Goal: Obtain resource: Download file/media

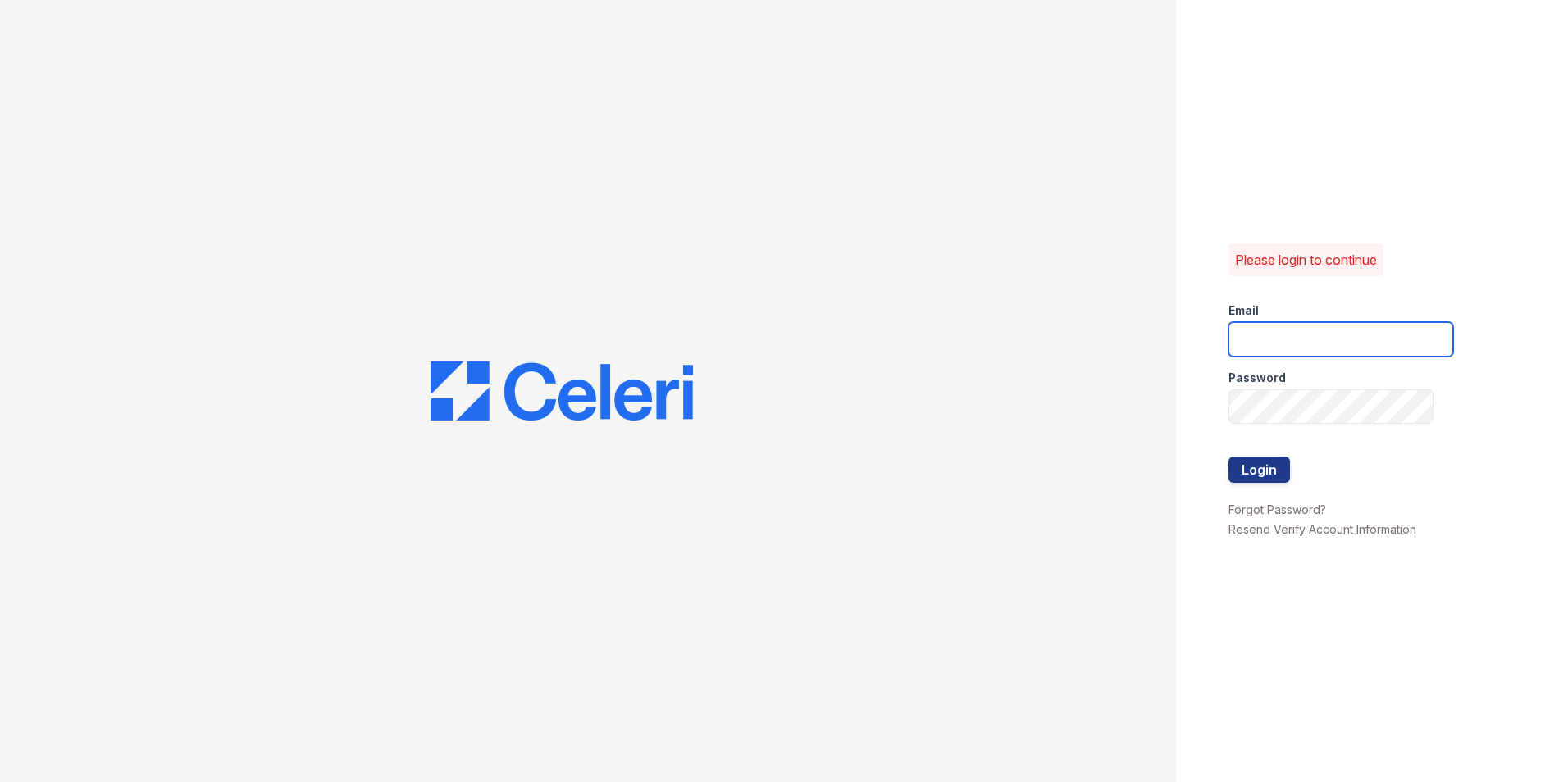
type input "vistas.am@cafmanagement.com"
click at [1289, 482] on div "Login" at bounding box center [1259, 470] width 61 height 26
click at [1261, 474] on button "Login" at bounding box center [1259, 470] width 61 height 26
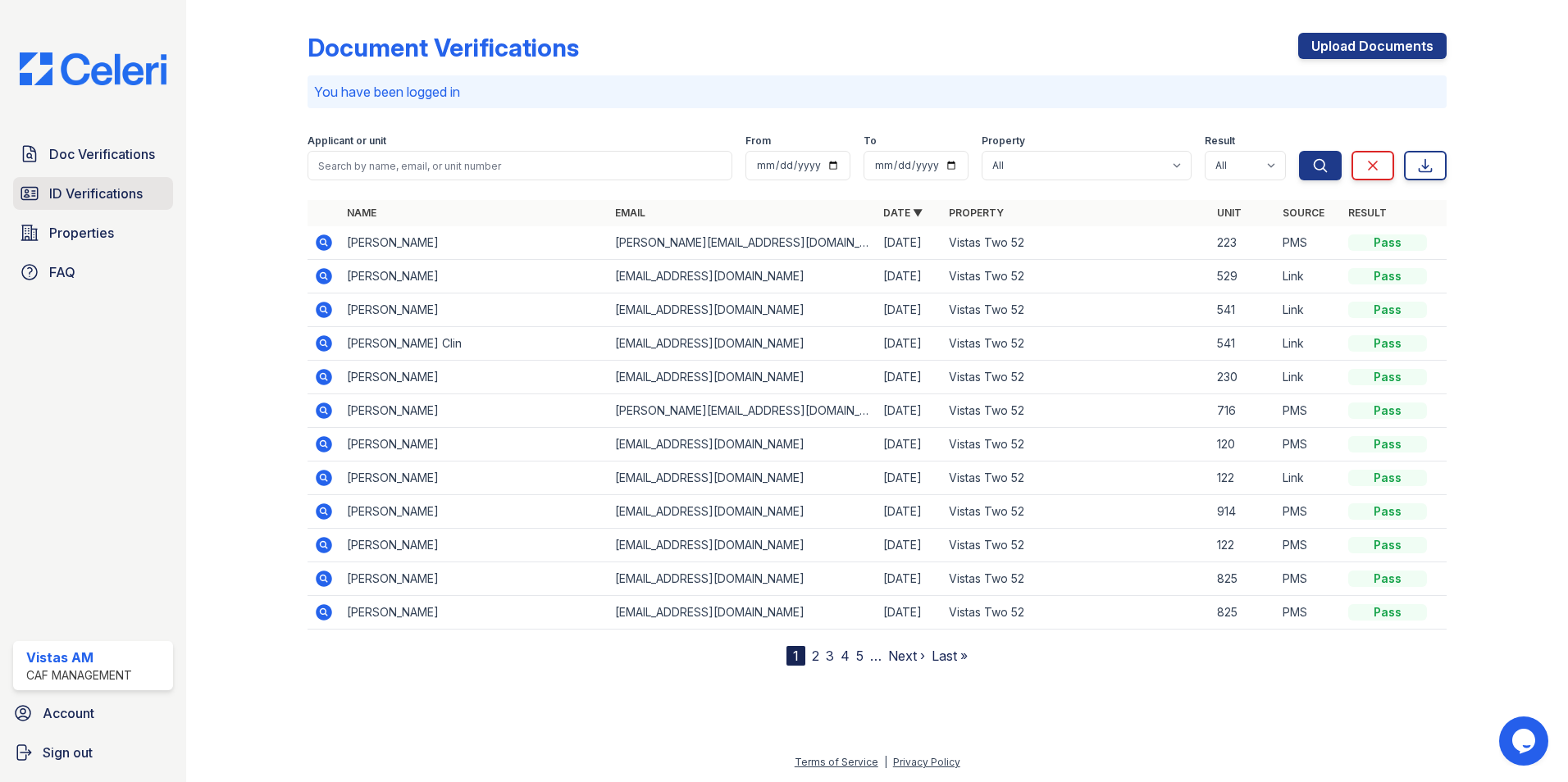
click at [92, 202] on span "ID Verifications" at bounding box center [96, 193] width 93 height 19
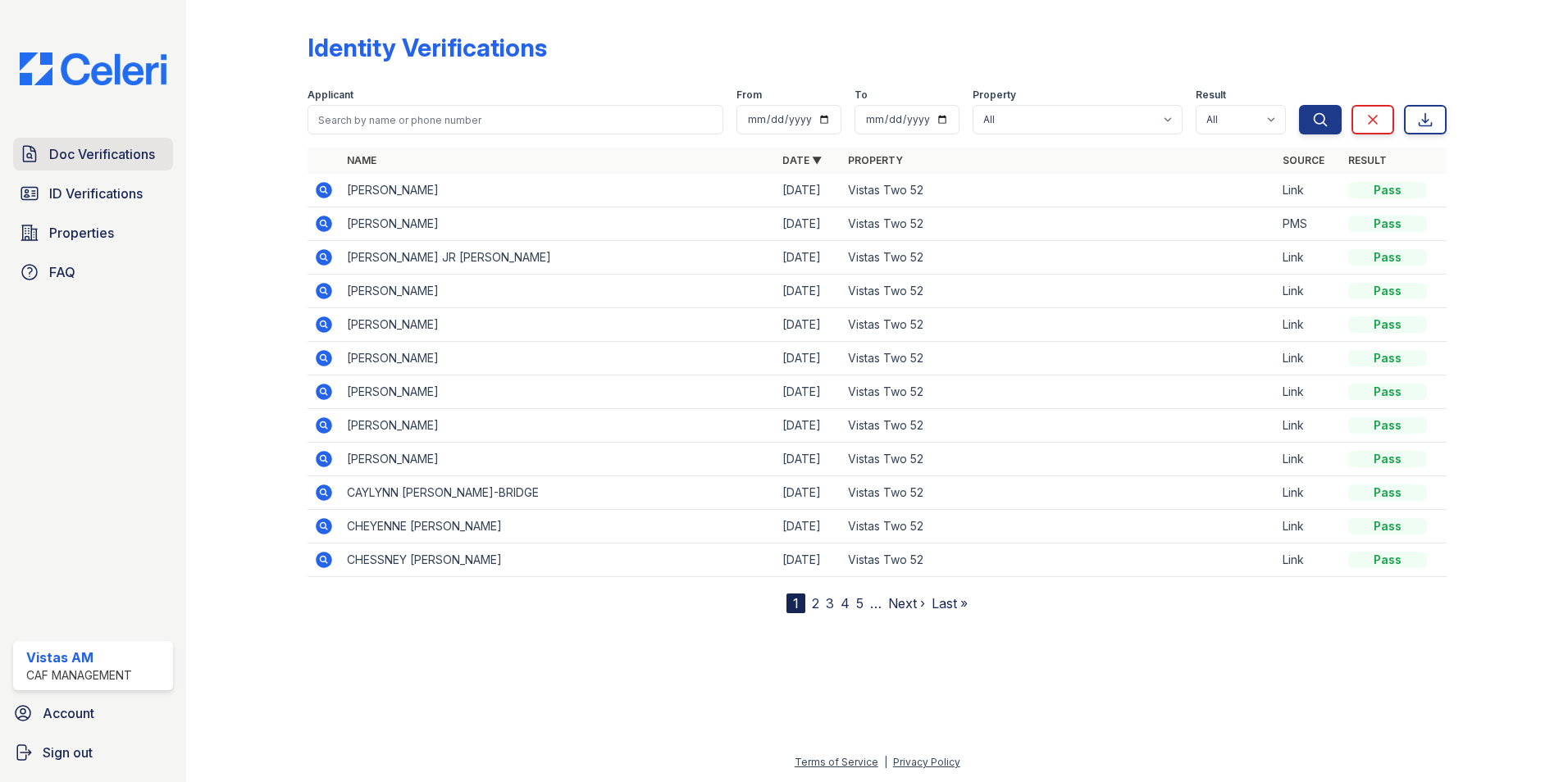
click at [55, 156] on span "Doc Verifications" at bounding box center [102, 154] width 106 height 19
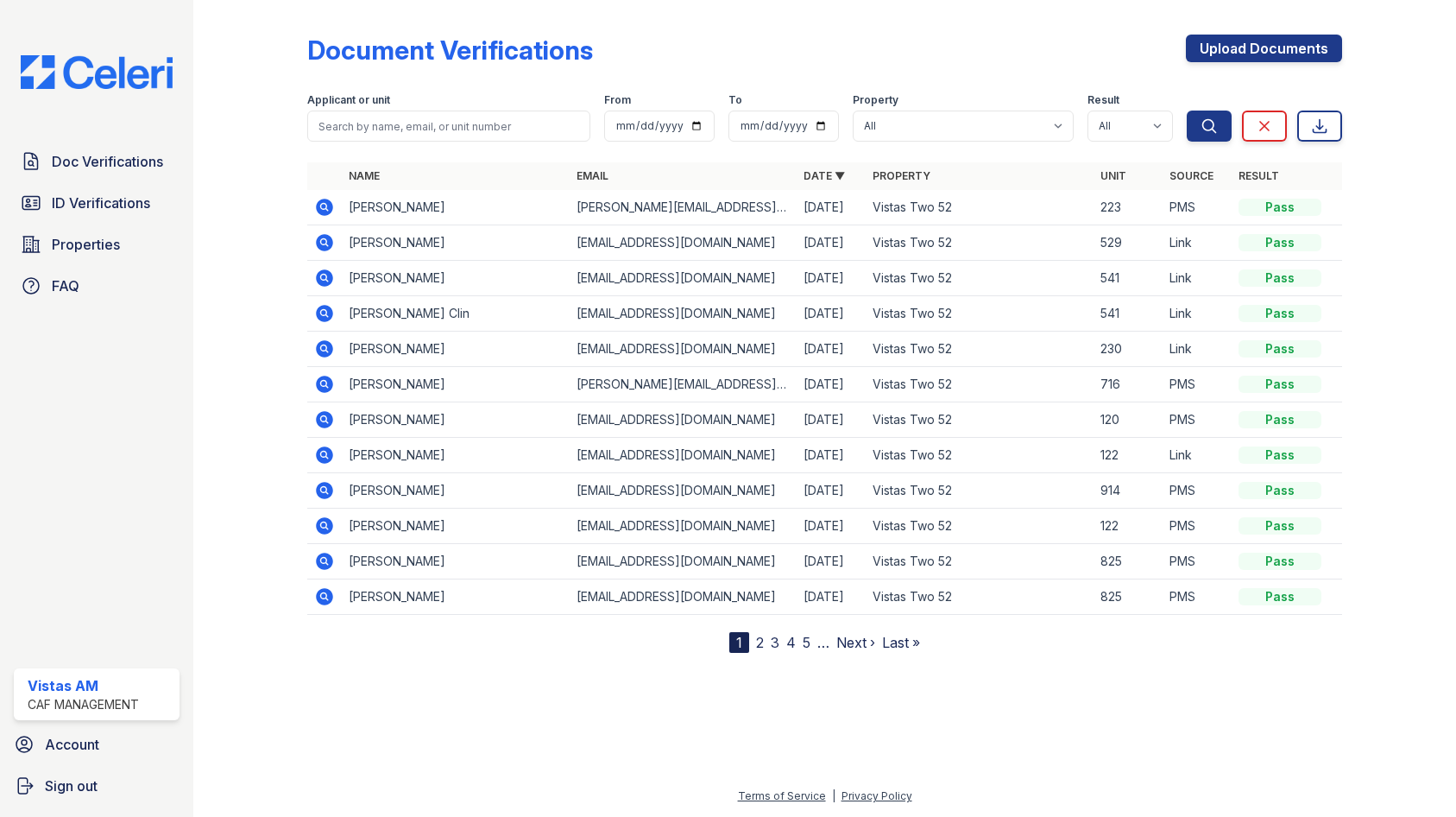
click at [323, 211] on icon at bounding box center [324, 208] width 18 height 18
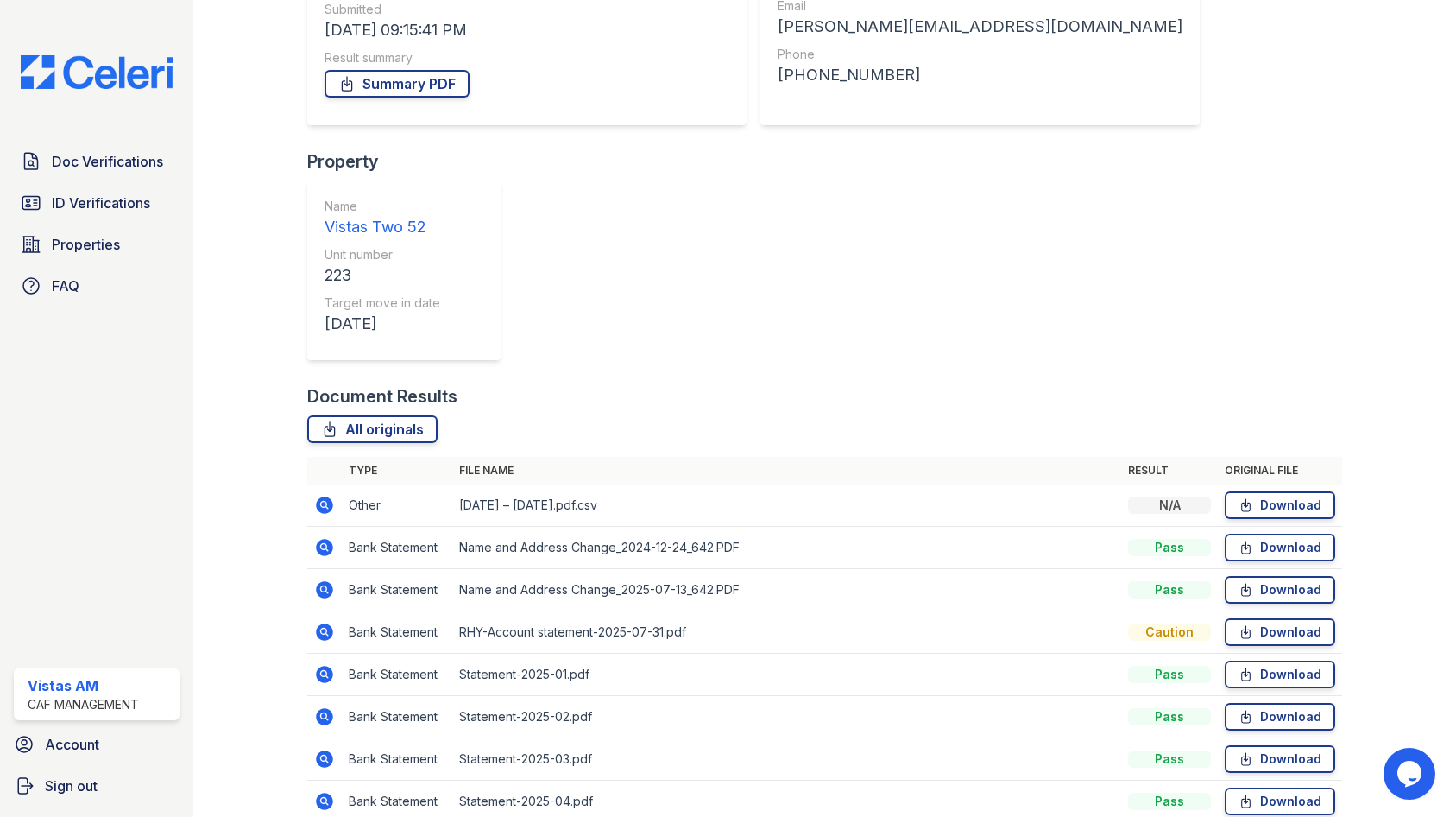
scroll to position [292, 0]
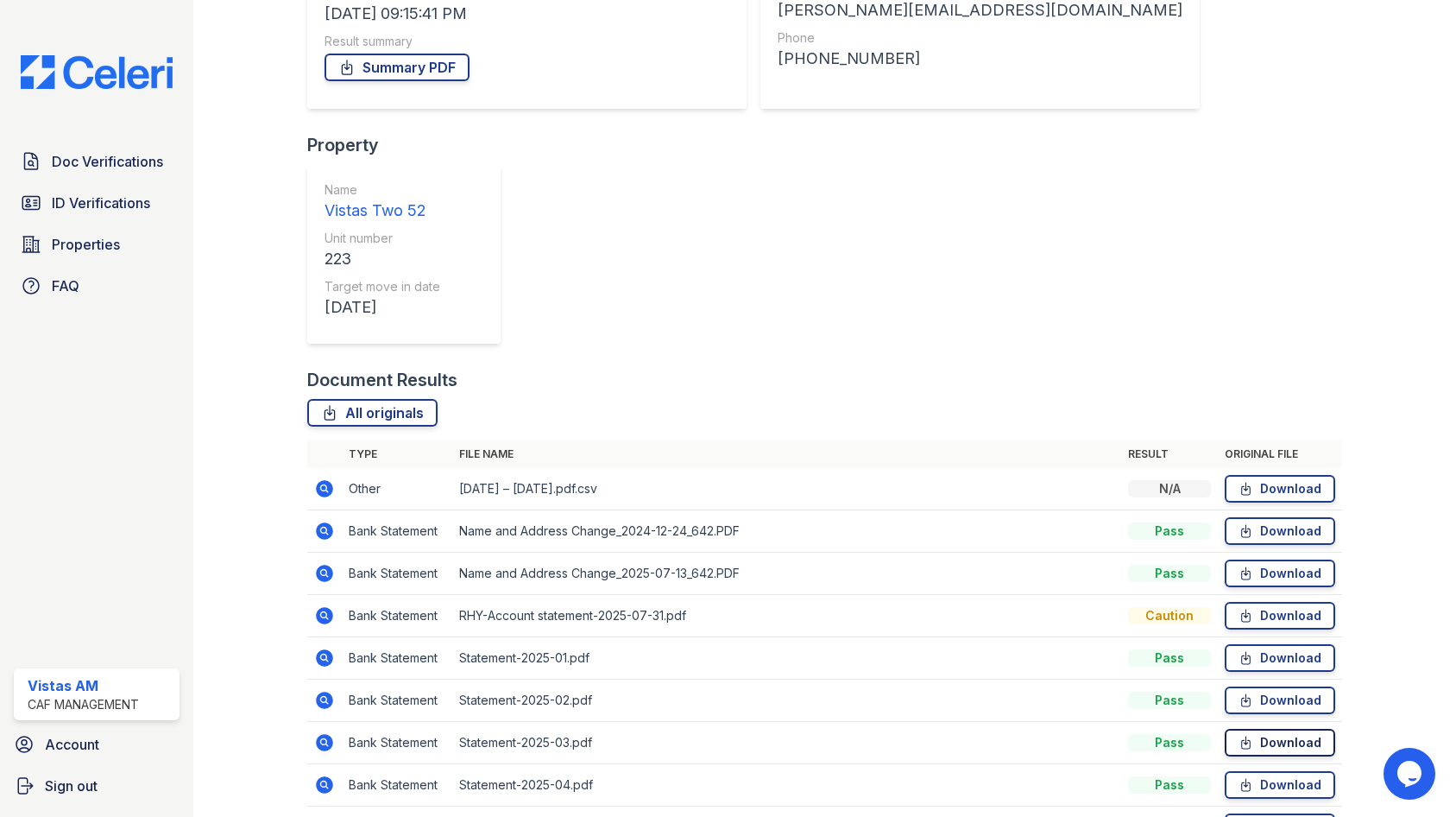
click at [1254, 729] on link "Download" at bounding box center [1279, 742] width 111 height 27
click at [1239, 776] on icon at bounding box center [1246, 785] width 15 height 18
click at [1252, 813] on link "Download" at bounding box center [1279, 827] width 111 height 27
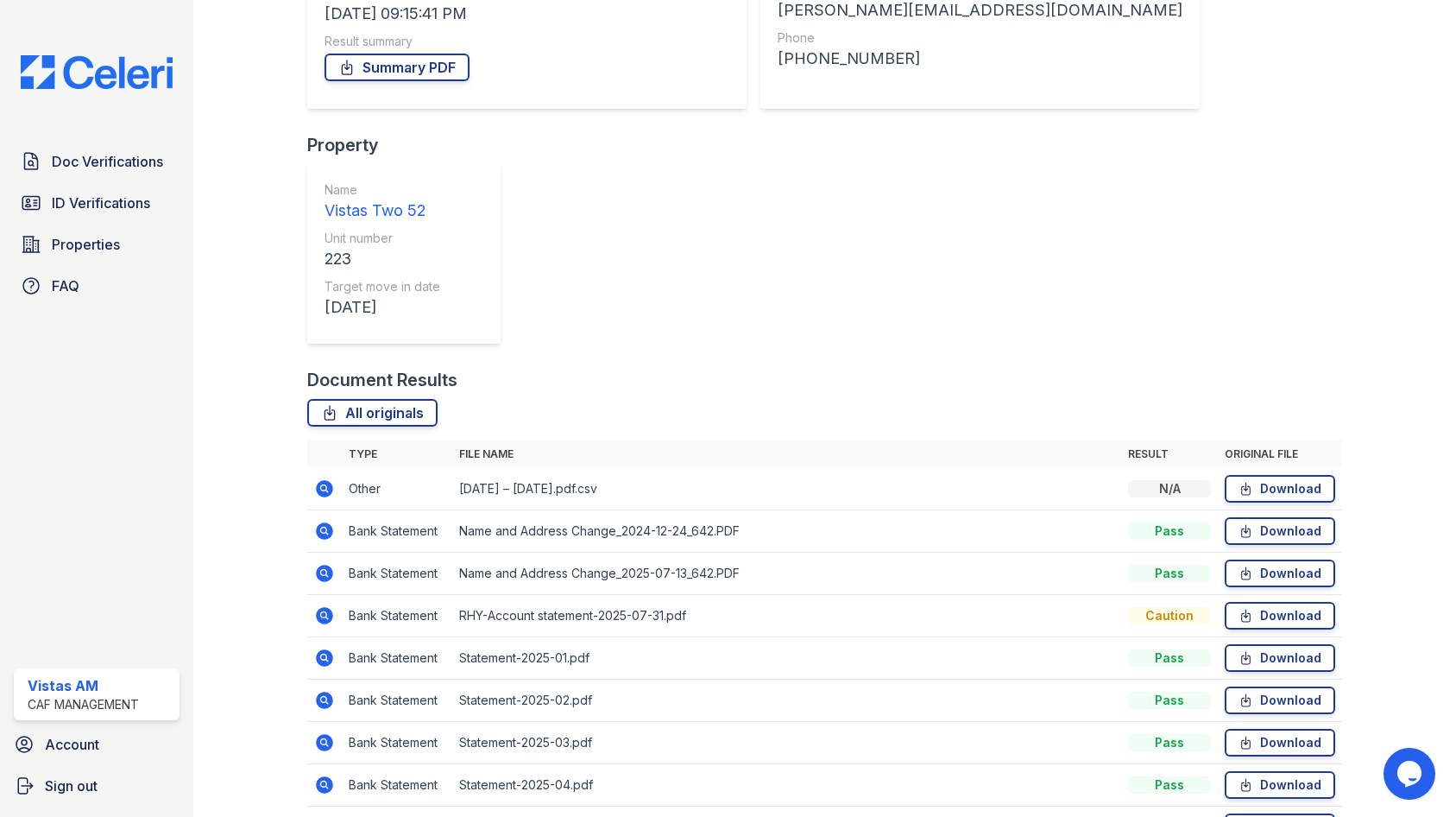
click at [1305, 475] on link "Download" at bounding box center [1279, 488] width 111 height 27
click at [717, 399] on div "All originals" at bounding box center [825, 412] width 1035 height 27
click at [434, 510] on td "Bank Statement" at bounding box center [397, 531] width 111 height 42
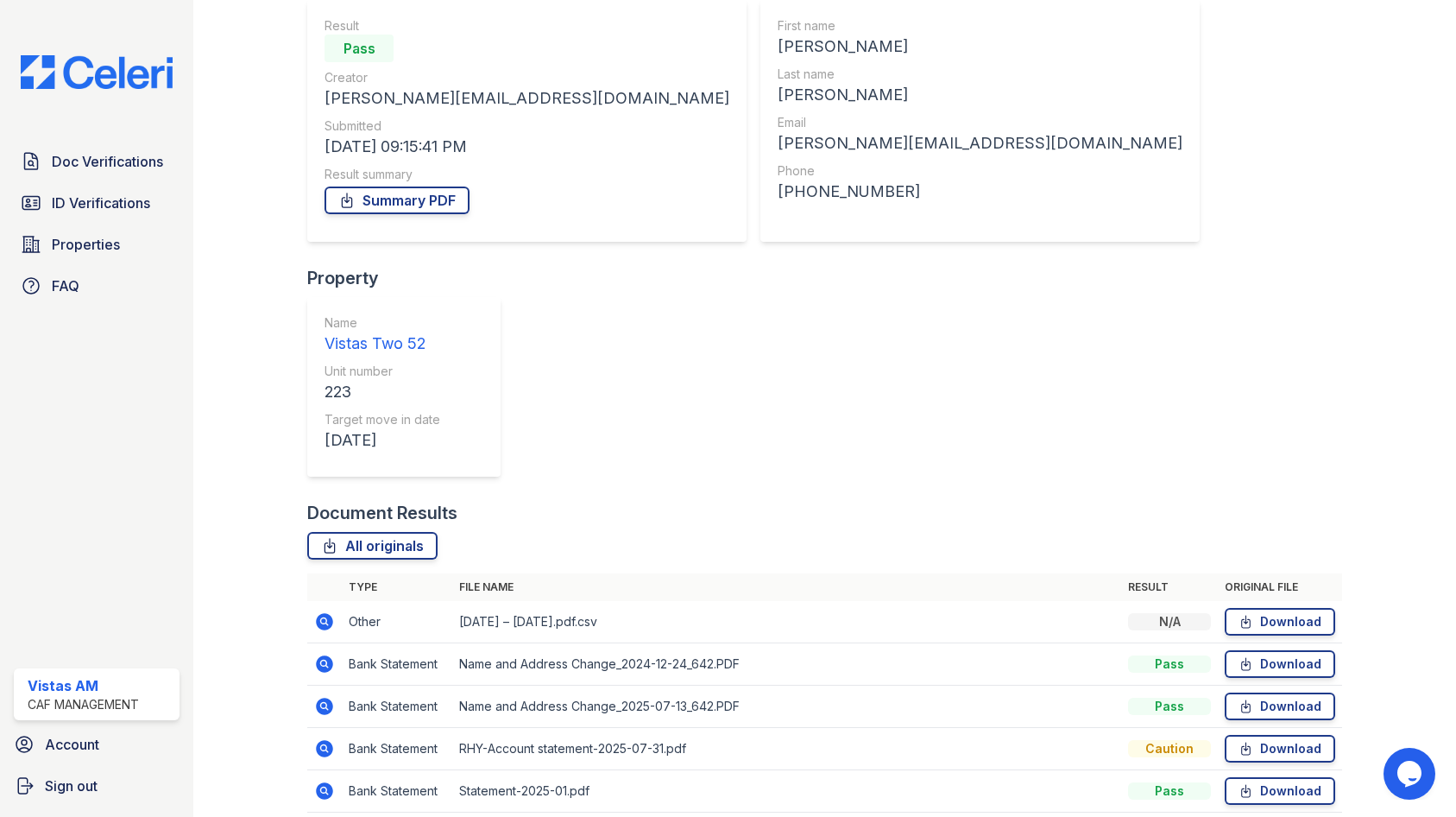
scroll to position [0, 0]
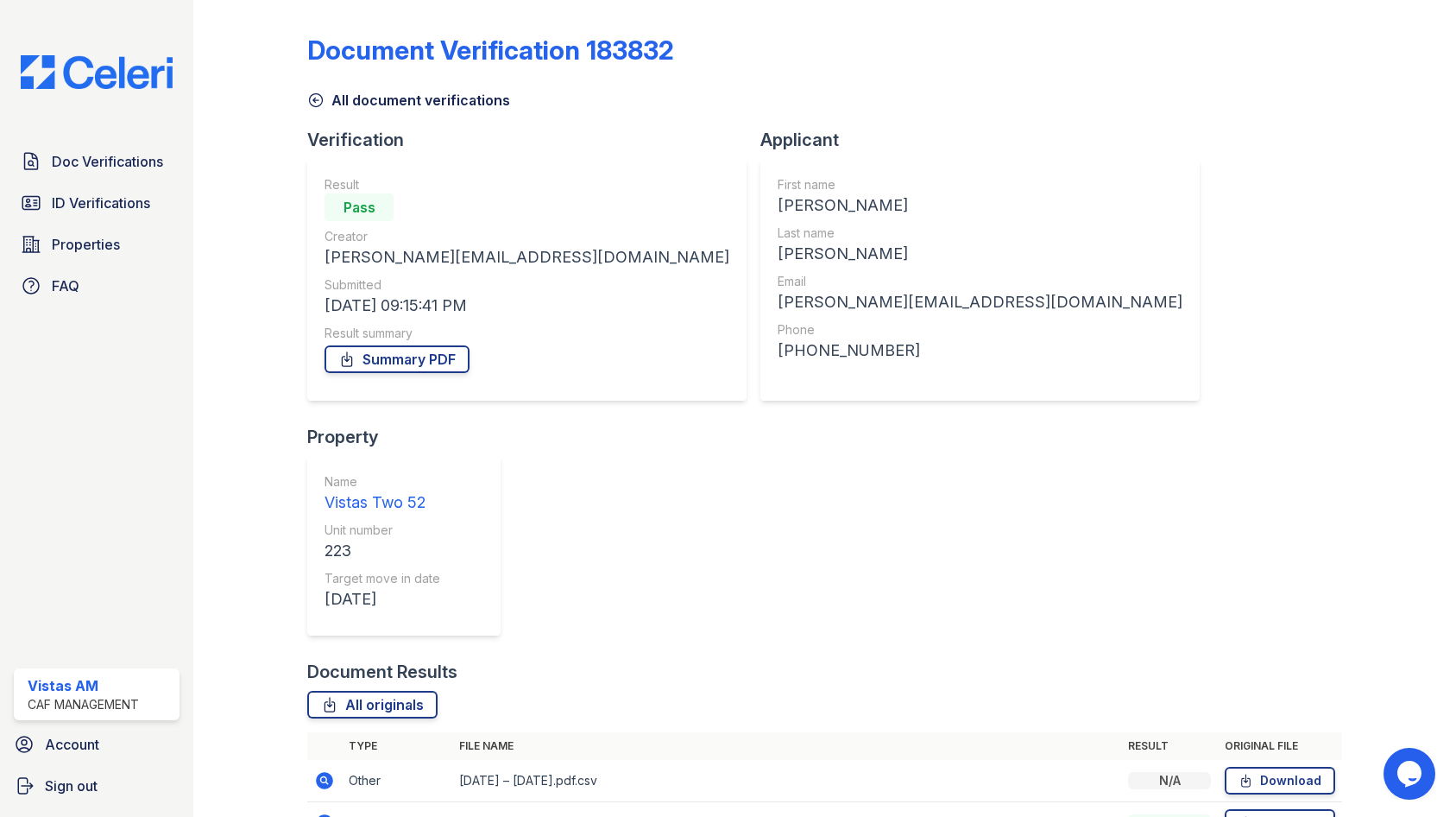
click at [39, 24] on div "Doc Verifications ID Verifications Properties FAQ Vistas AM CAF Management Acco…" at bounding box center [96, 408] width 194 height 817
click at [18, 49] on div "Doc Verifications ID Verifications Properties FAQ Vistas AM CAF Management Acco…" at bounding box center [96, 408] width 194 height 817
click at [30, 27] on div "Doc Verifications ID Verifications Properties FAQ Vistas AM CAF Management Acco…" at bounding box center [96, 408] width 194 height 817
click at [22, 27] on div "Doc Verifications ID Verifications Properties FAQ Vistas AM CAF Management Acco…" at bounding box center [96, 408] width 194 height 817
click at [46, 19] on div "Doc Verifications ID Verifications Properties FAQ Vistas AM CAF Management Acco…" at bounding box center [96, 408] width 194 height 817
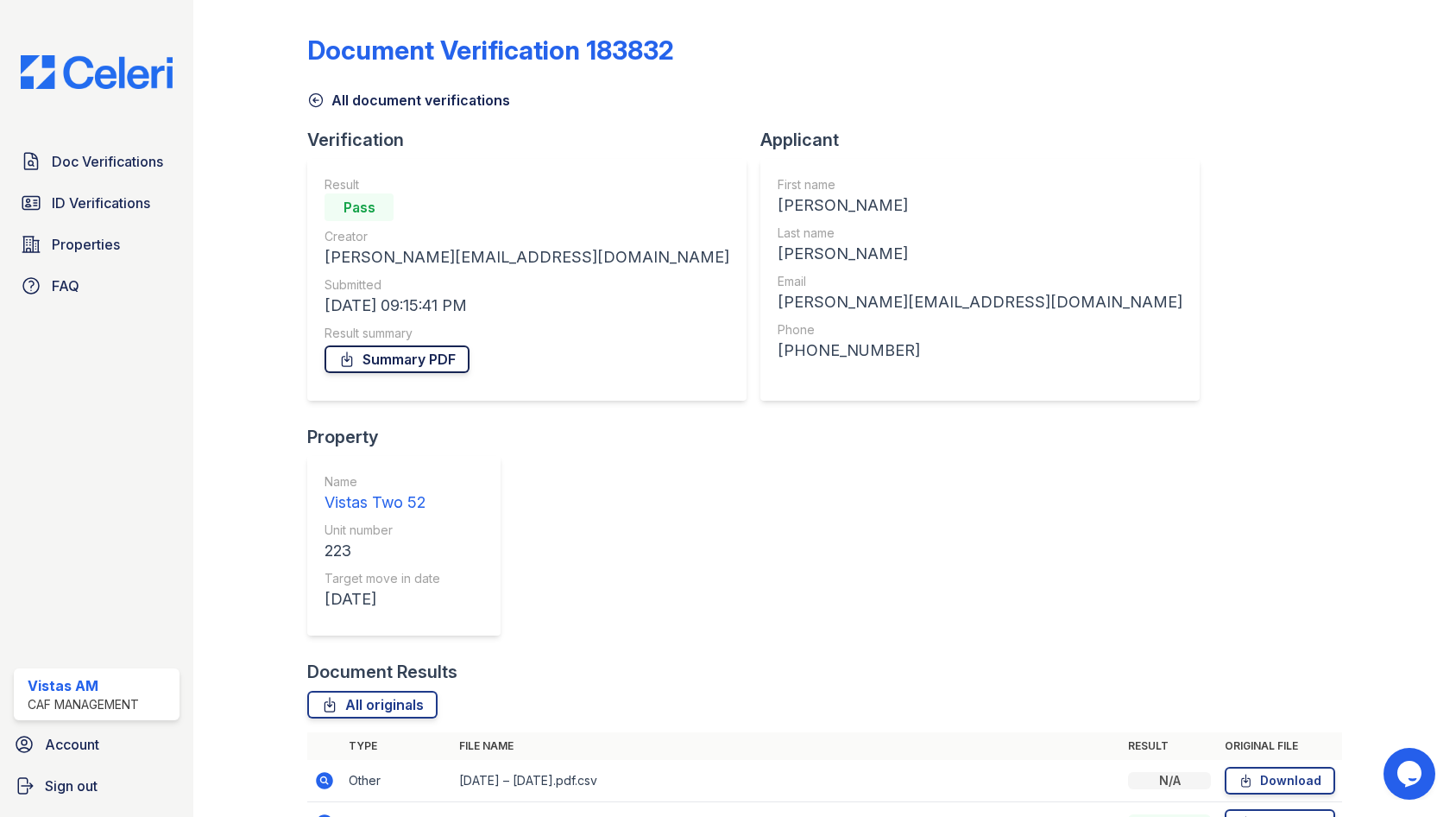
click at [354, 368] on link "Summary PDF" at bounding box center [397, 359] width 145 height 27
click at [103, 210] on span "ID Verifications" at bounding box center [101, 202] width 98 height 20
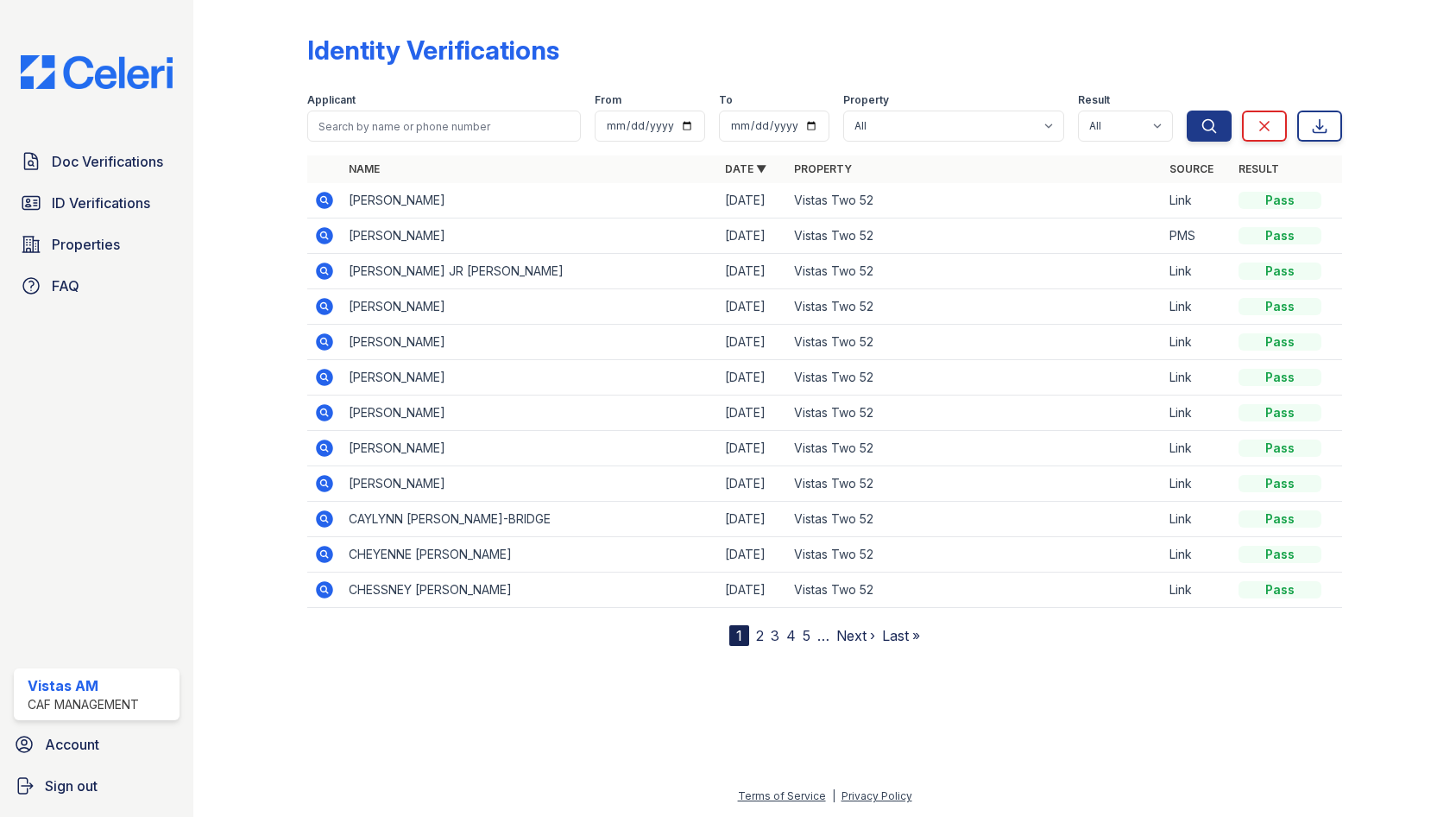
click at [324, 233] on icon at bounding box center [324, 235] width 20 height 20
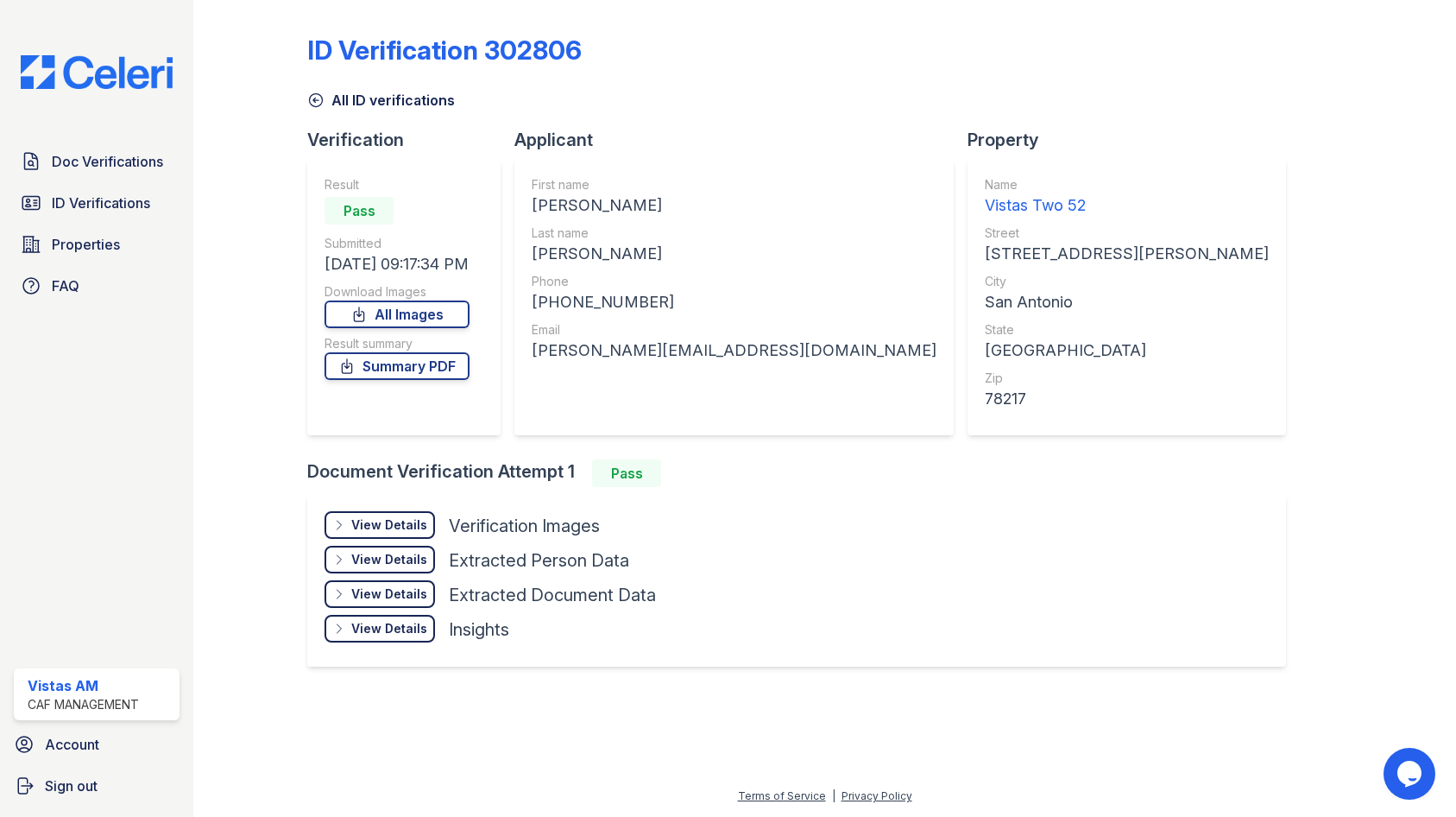
click at [397, 520] on div "View Details" at bounding box center [389, 525] width 76 height 18
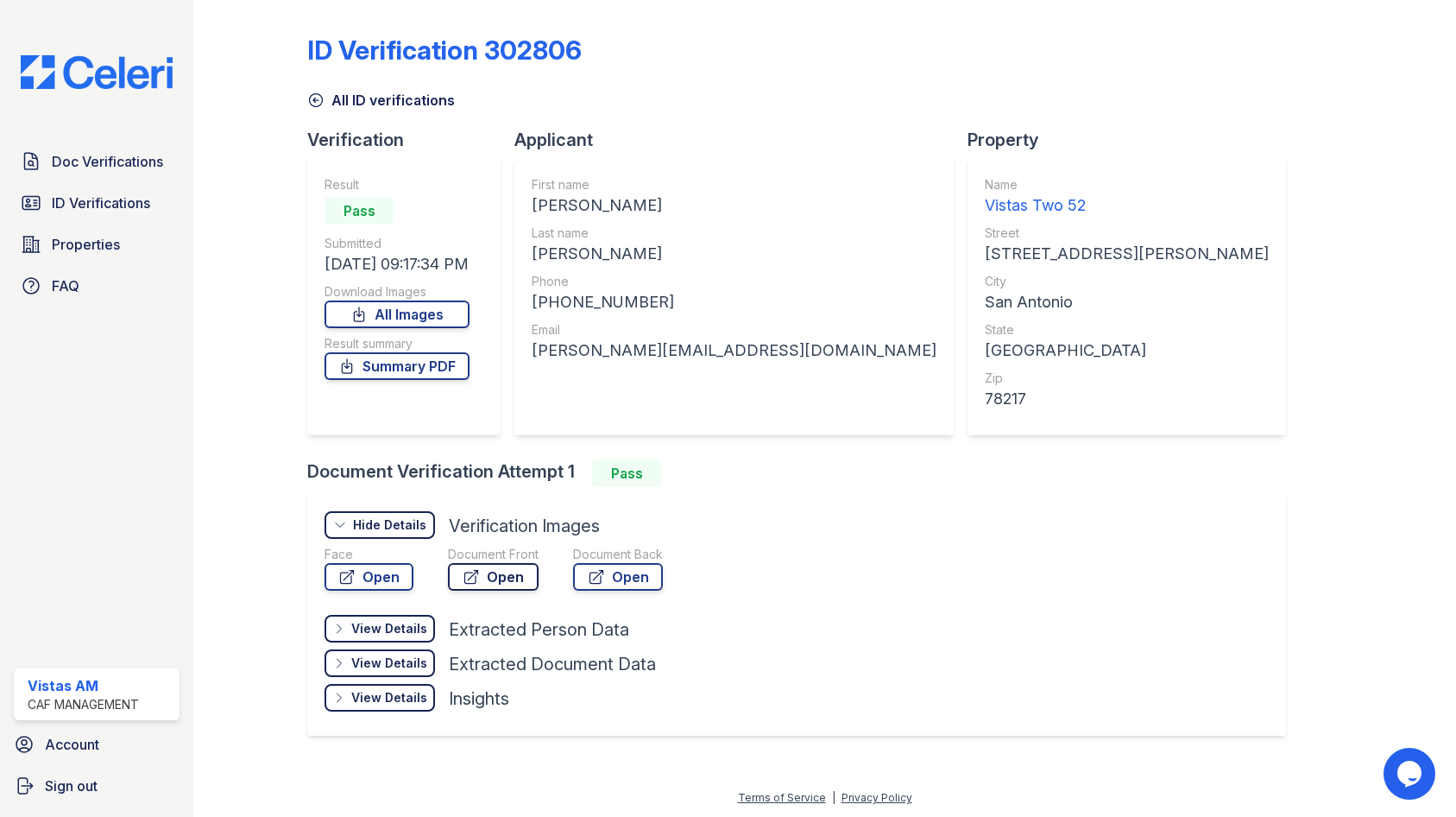
click at [468, 580] on icon at bounding box center [471, 576] width 18 height 18
click at [349, 358] on icon at bounding box center [347, 366] width 18 height 18
click at [126, 210] on span "ID Verifications" at bounding box center [101, 202] width 98 height 20
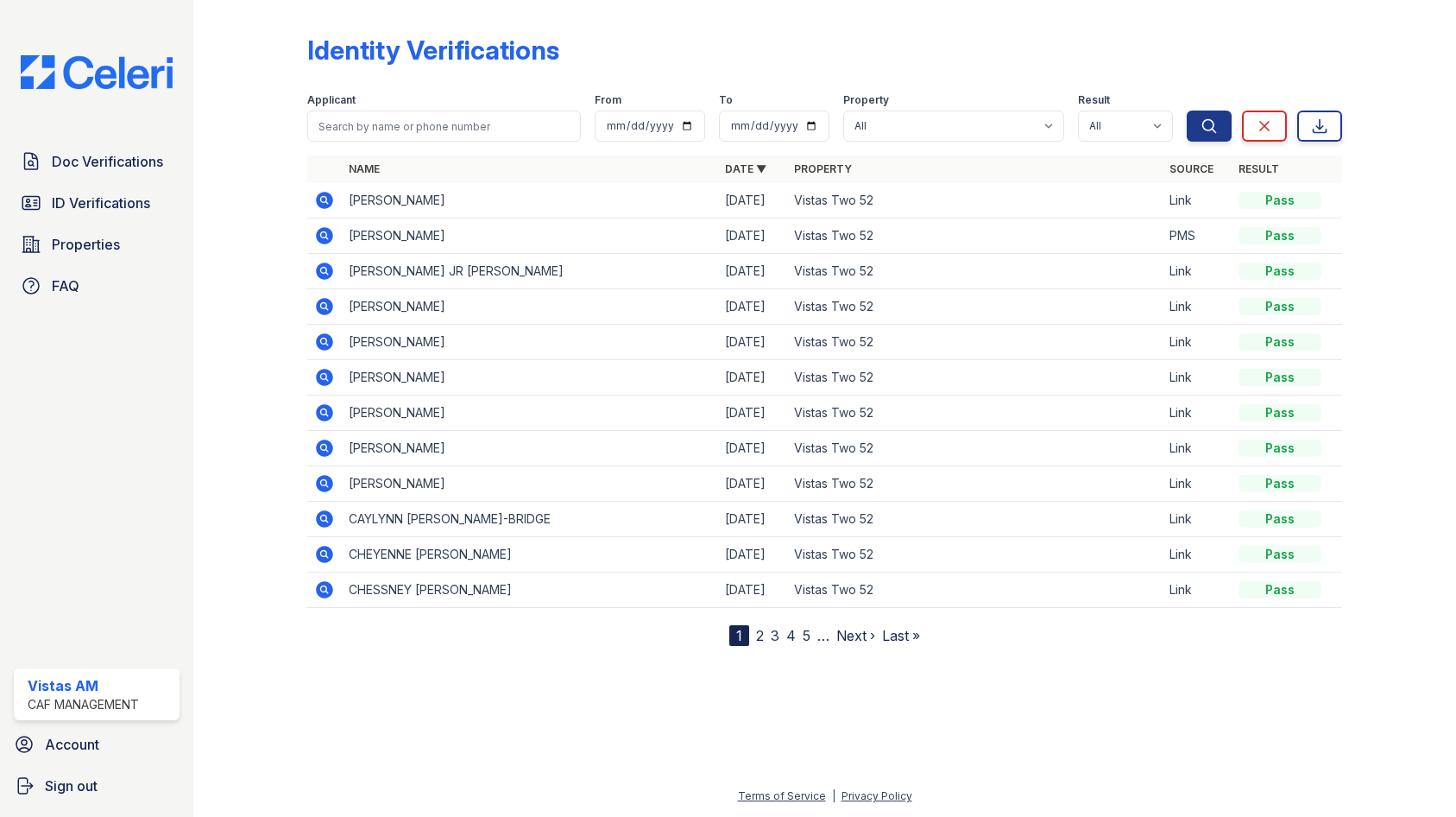
click at [316, 201] on icon at bounding box center [324, 200] width 20 height 20
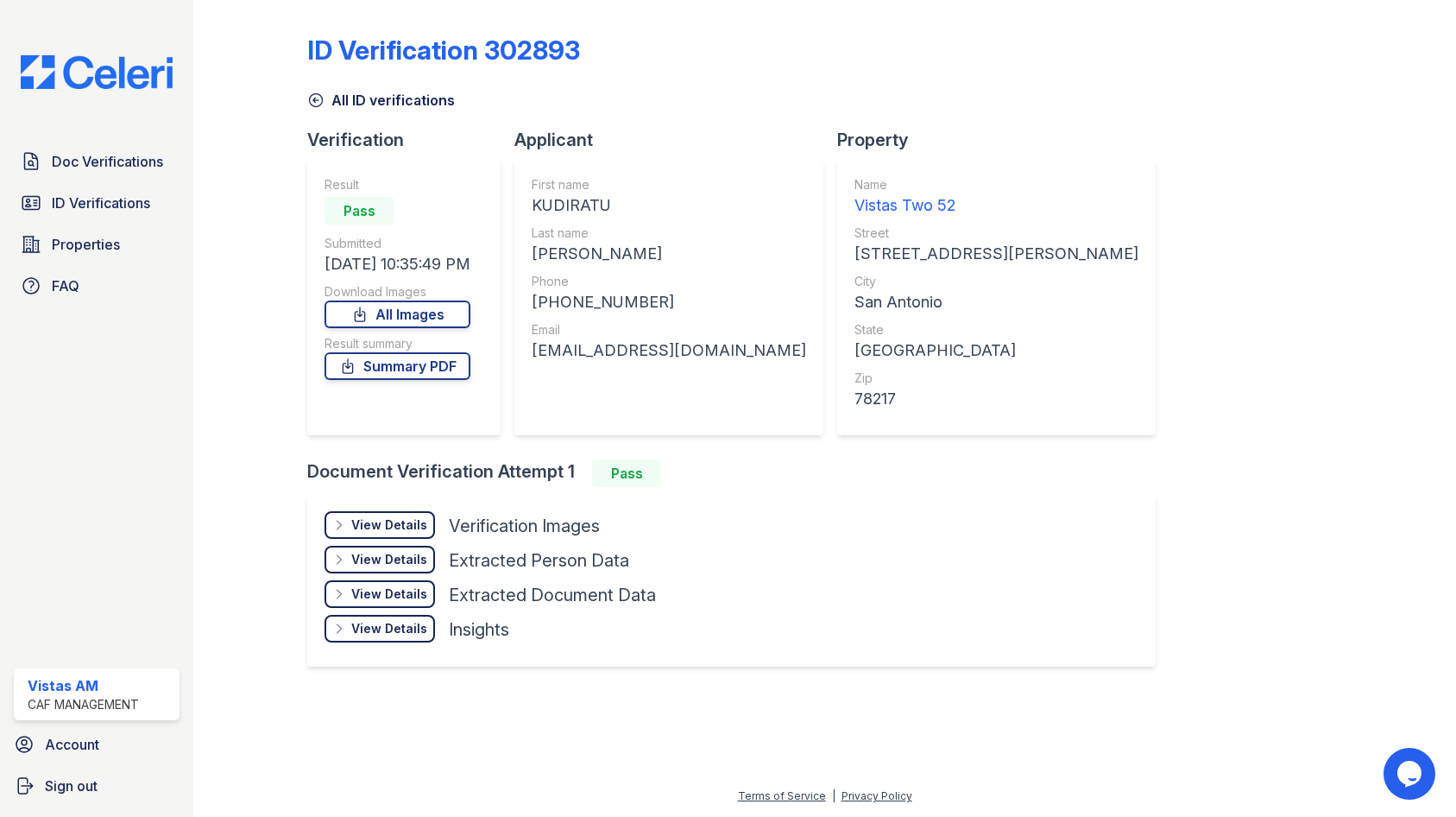
click at [375, 530] on div "View Details" at bounding box center [389, 525] width 76 height 18
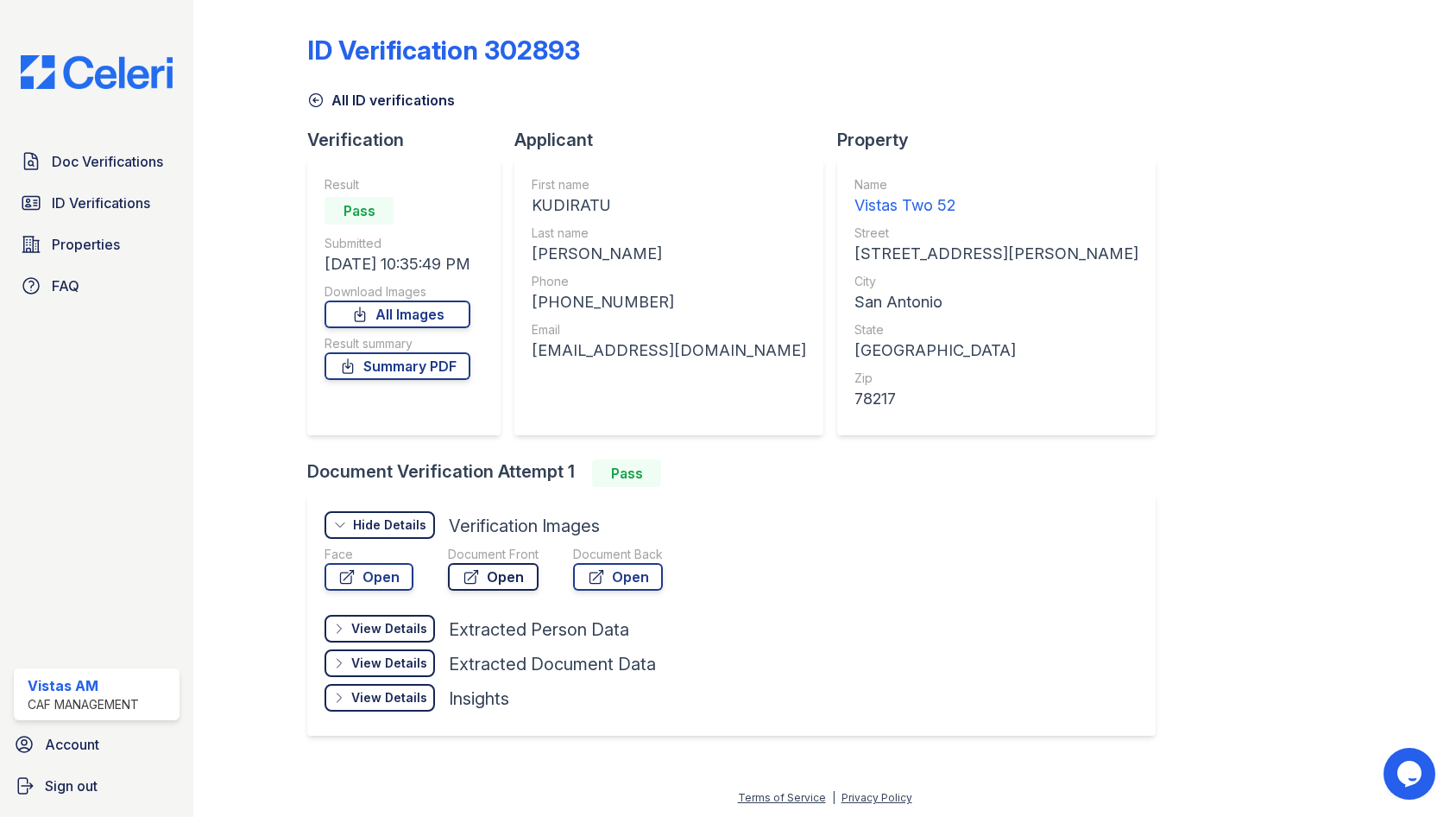
click at [501, 569] on link "Open" at bounding box center [493, 576] width 91 height 27
click at [385, 576] on link "Open" at bounding box center [369, 576] width 89 height 27
click at [481, 564] on link "Open" at bounding box center [493, 576] width 91 height 27
click at [355, 361] on icon at bounding box center [348, 366] width 18 height 18
click at [131, 159] on span "Doc Verifications" at bounding box center [108, 161] width 111 height 20
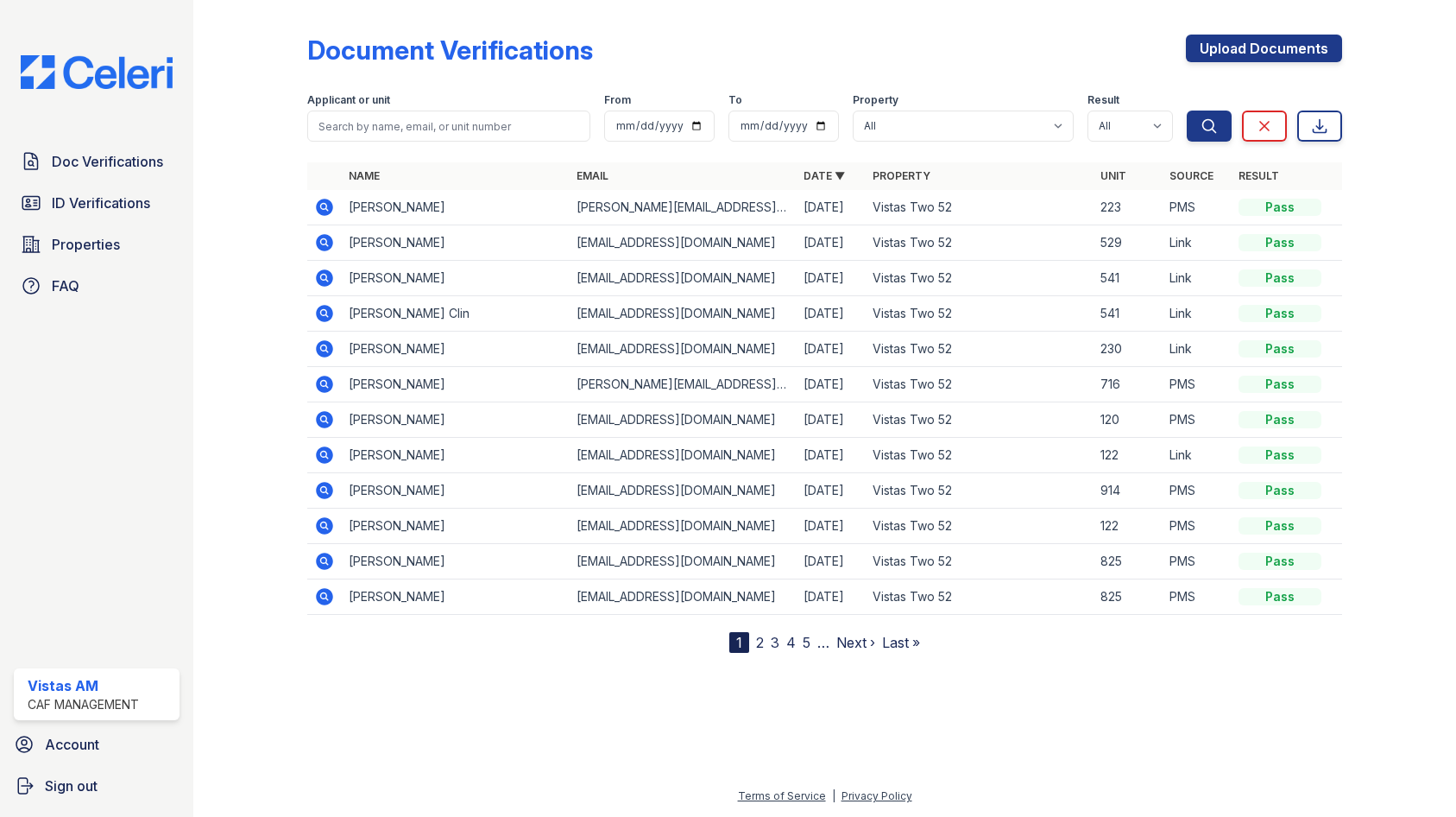
click at [330, 237] on icon at bounding box center [324, 243] width 18 height 18
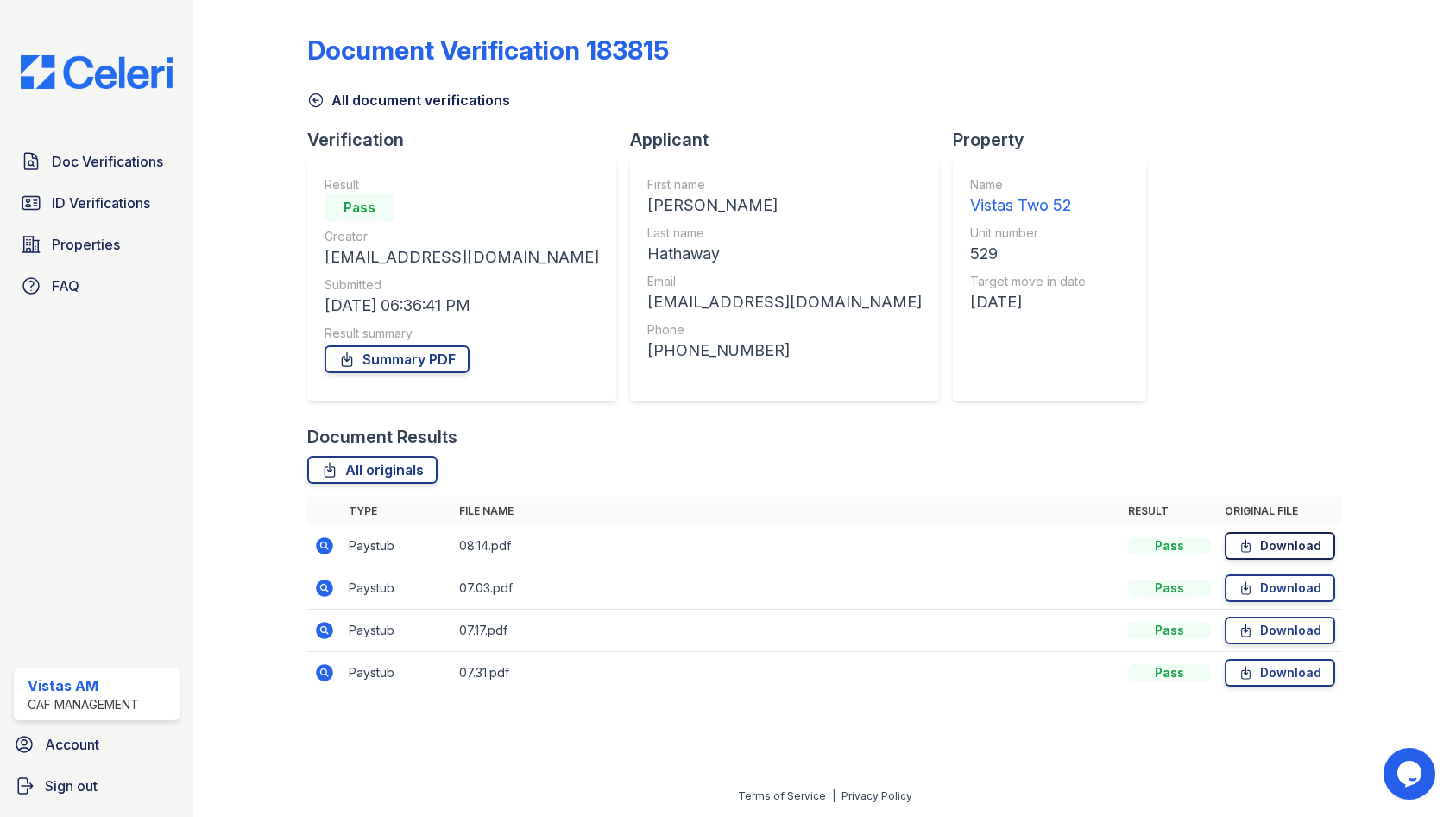
click at [1260, 556] on link "Download" at bounding box center [1279, 545] width 111 height 27
click at [1287, 588] on link "Download" at bounding box center [1279, 587] width 111 height 27
click at [1323, 625] on link "Download" at bounding box center [1279, 630] width 111 height 27
click at [1290, 665] on link "Download" at bounding box center [1279, 672] width 111 height 27
click at [387, 353] on link "Summary PDF" at bounding box center [397, 359] width 145 height 27
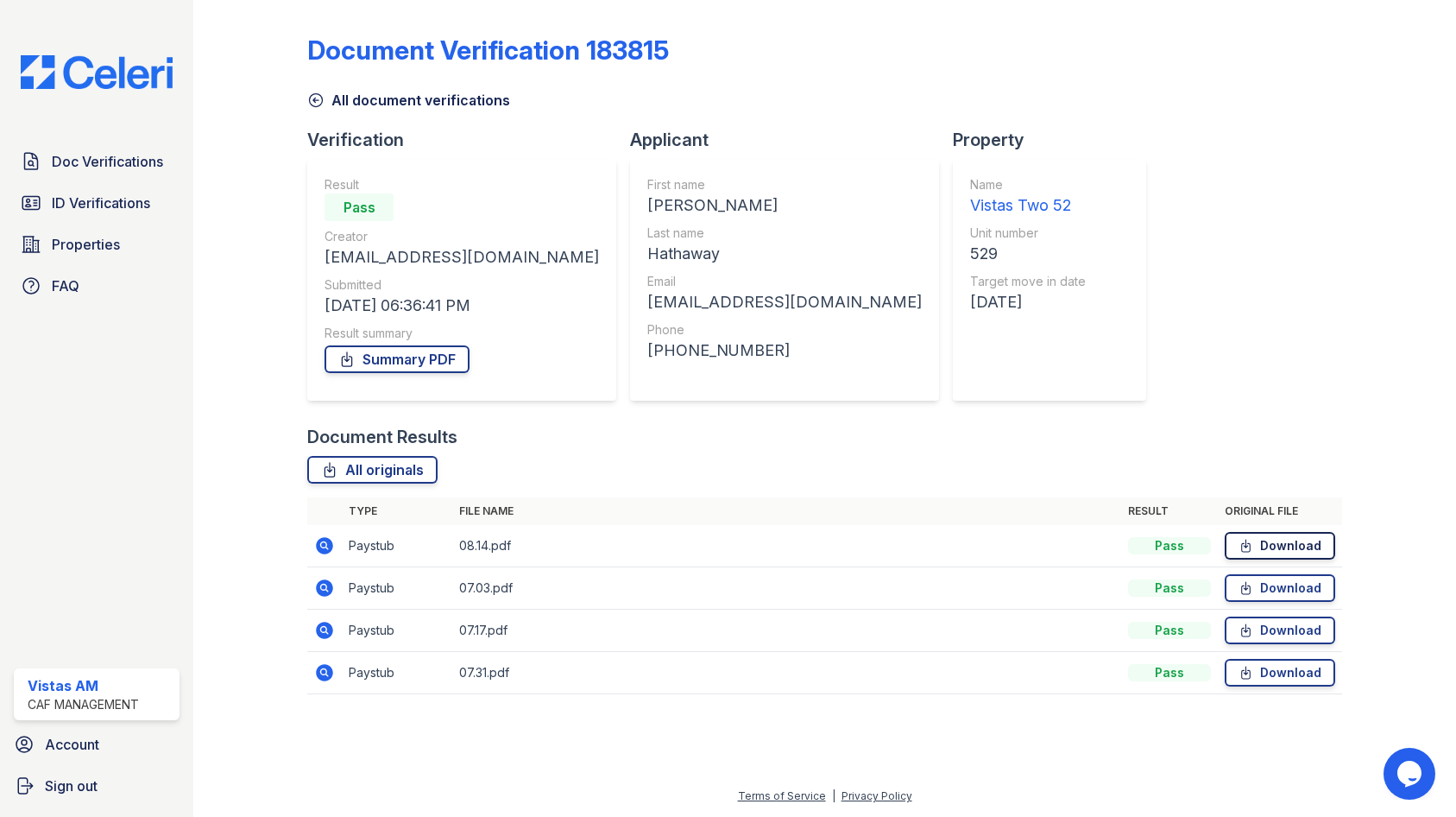
click at [1302, 542] on link "Download" at bounding box center [1279, 545] width 111 height 27
click at [138, 187] on link "ID Verifications" at bounding box center [96, 202] width 165 height 34
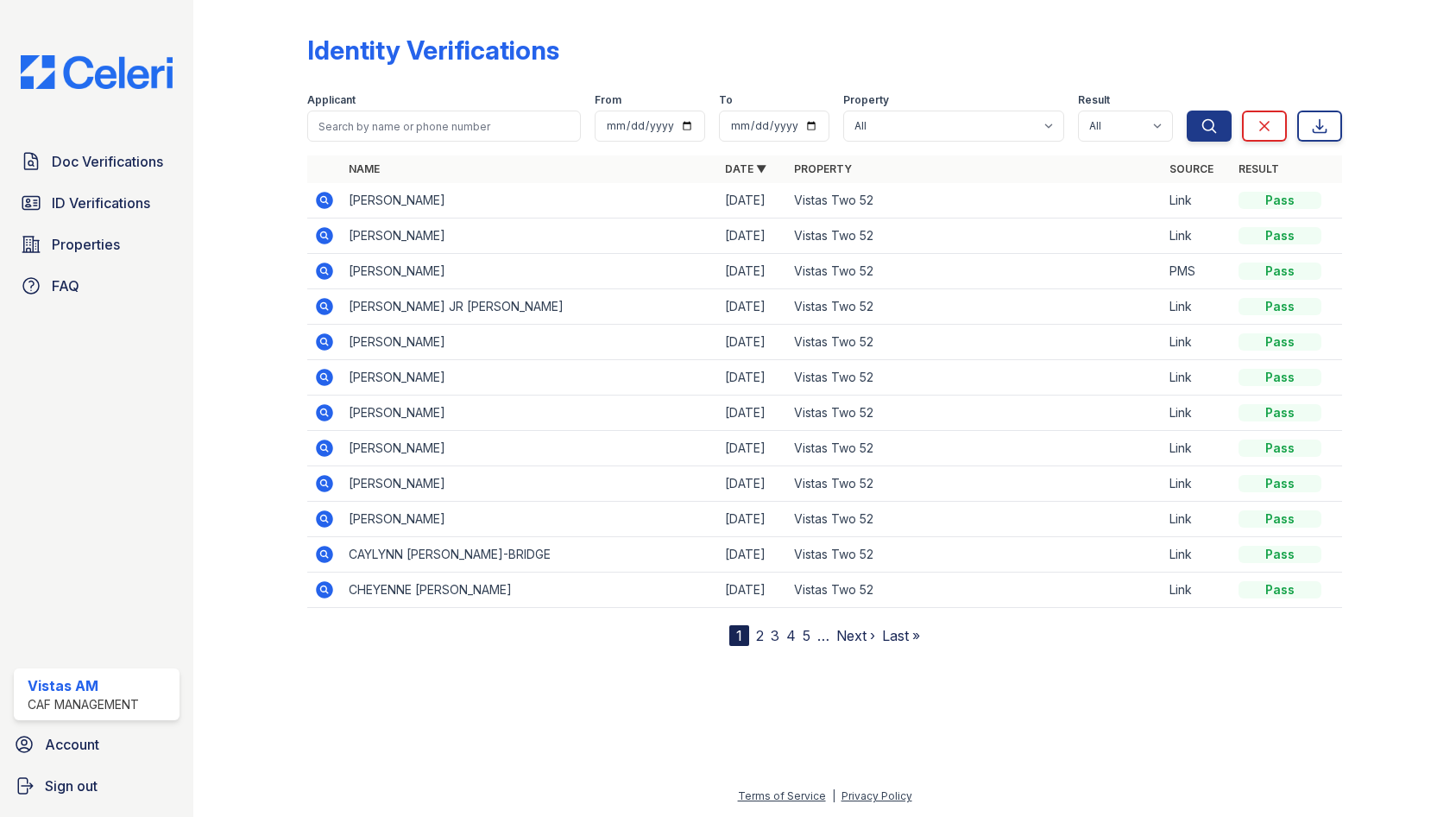
click at [319, 199] on icon at bounding box center [324, 201] width 18 height 18
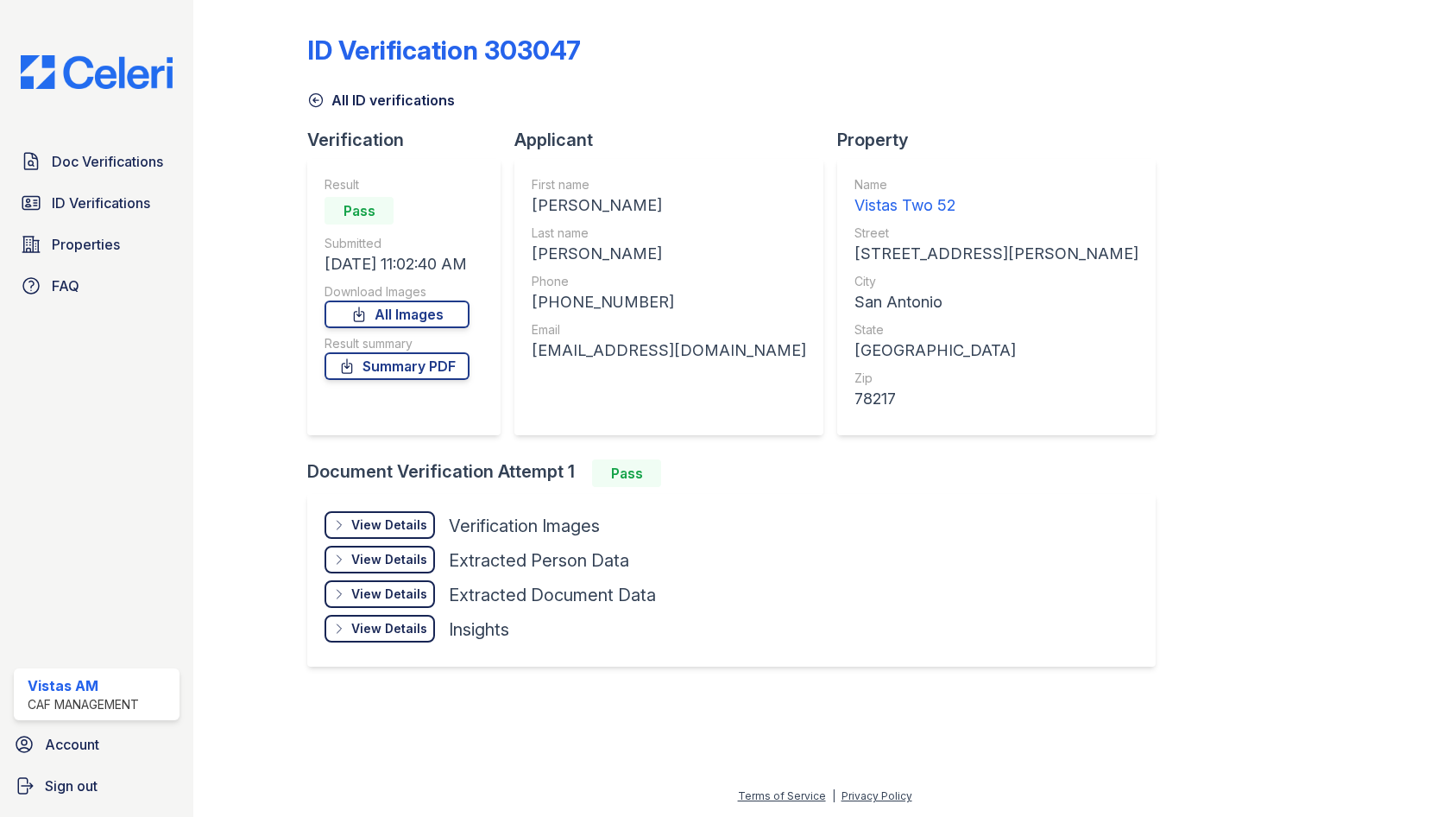
click at [405, 527] on div "View Details" at bounding box center [389, 525] width 76 height 18
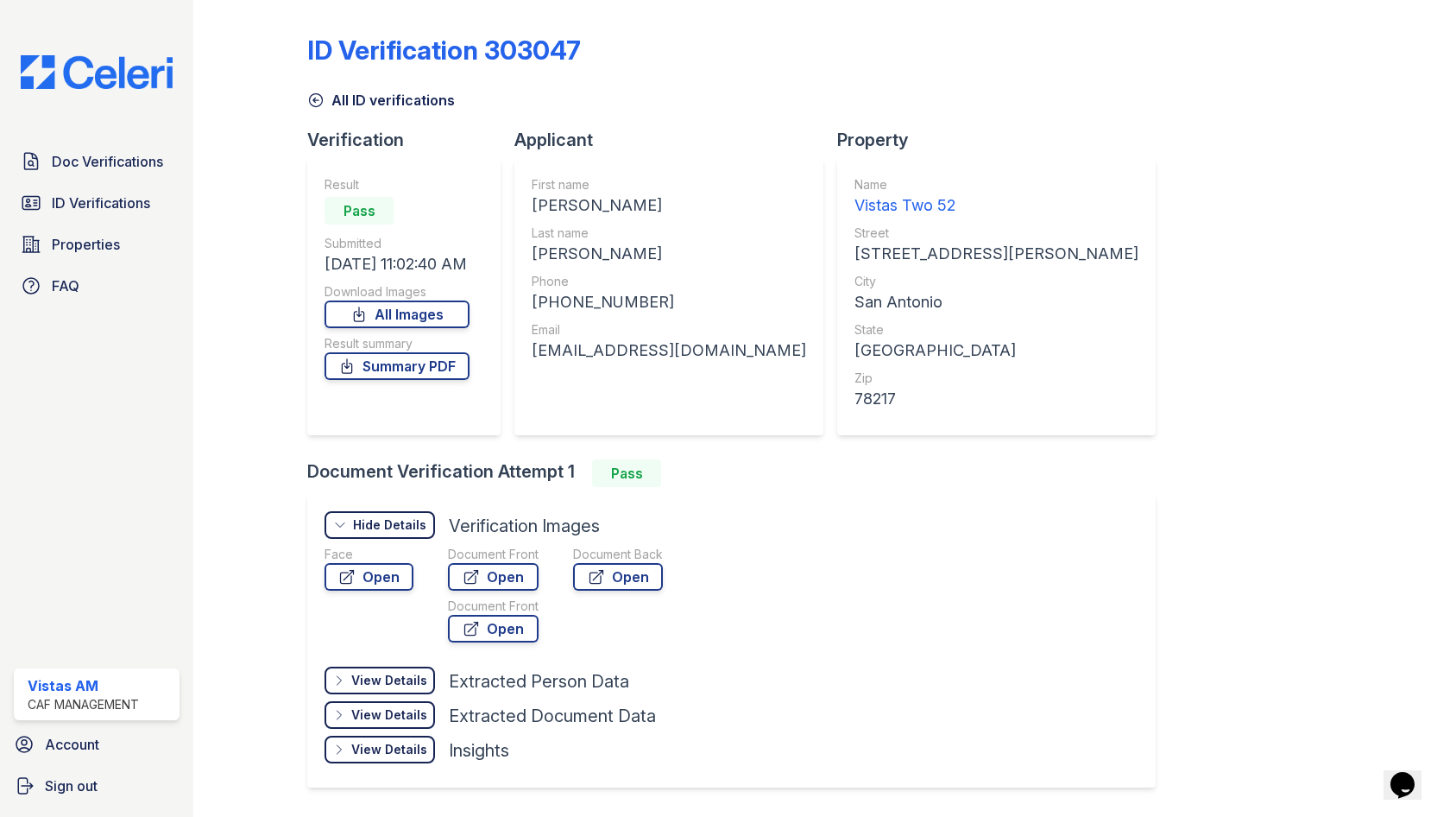
click at [423, 576] on div "Face Open Document Front Open Document Front Open Document Back Open" at bounding box center [511, 597] width 373 height 103
click at [393, 581] on link "Open" at bounding box center [369, 576] width 89 height 27
click at [520, 588] on link "Open" at bounding box center [493, 576] width 91 height 27
click at [508, 630] on link "Open" at bounding box center [493, 628] width 91 height 27
click at [517, 572] on link "Open" at bounding box center [493, 576] width 91 height 27
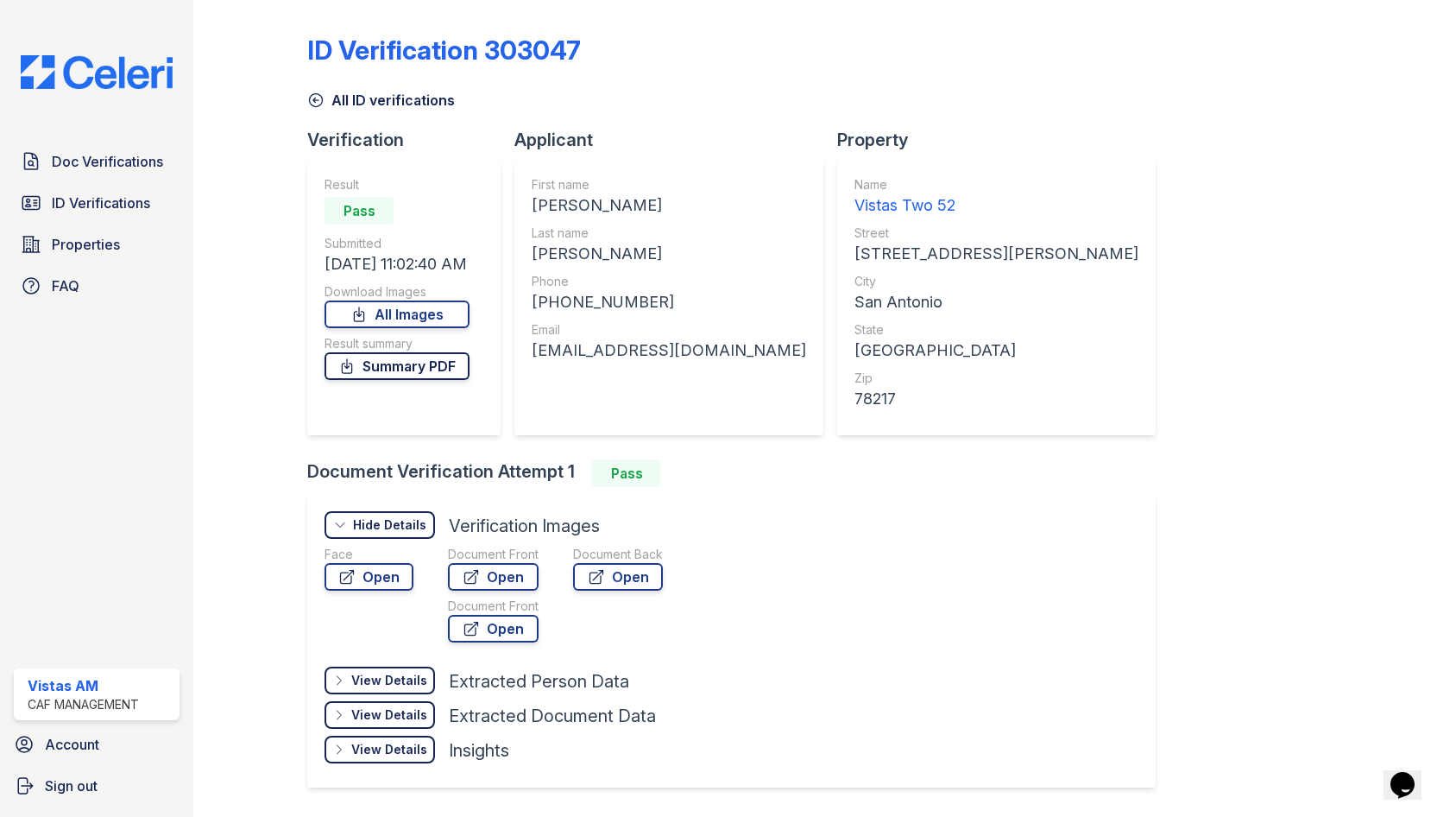
click at [453, 362] on link "Summary PDF" at bounding box center [397, 365] width 145 height 27
click at [77, 165] on span "Doc Verifications" at bounding box center [108, 161] width 111 height 20
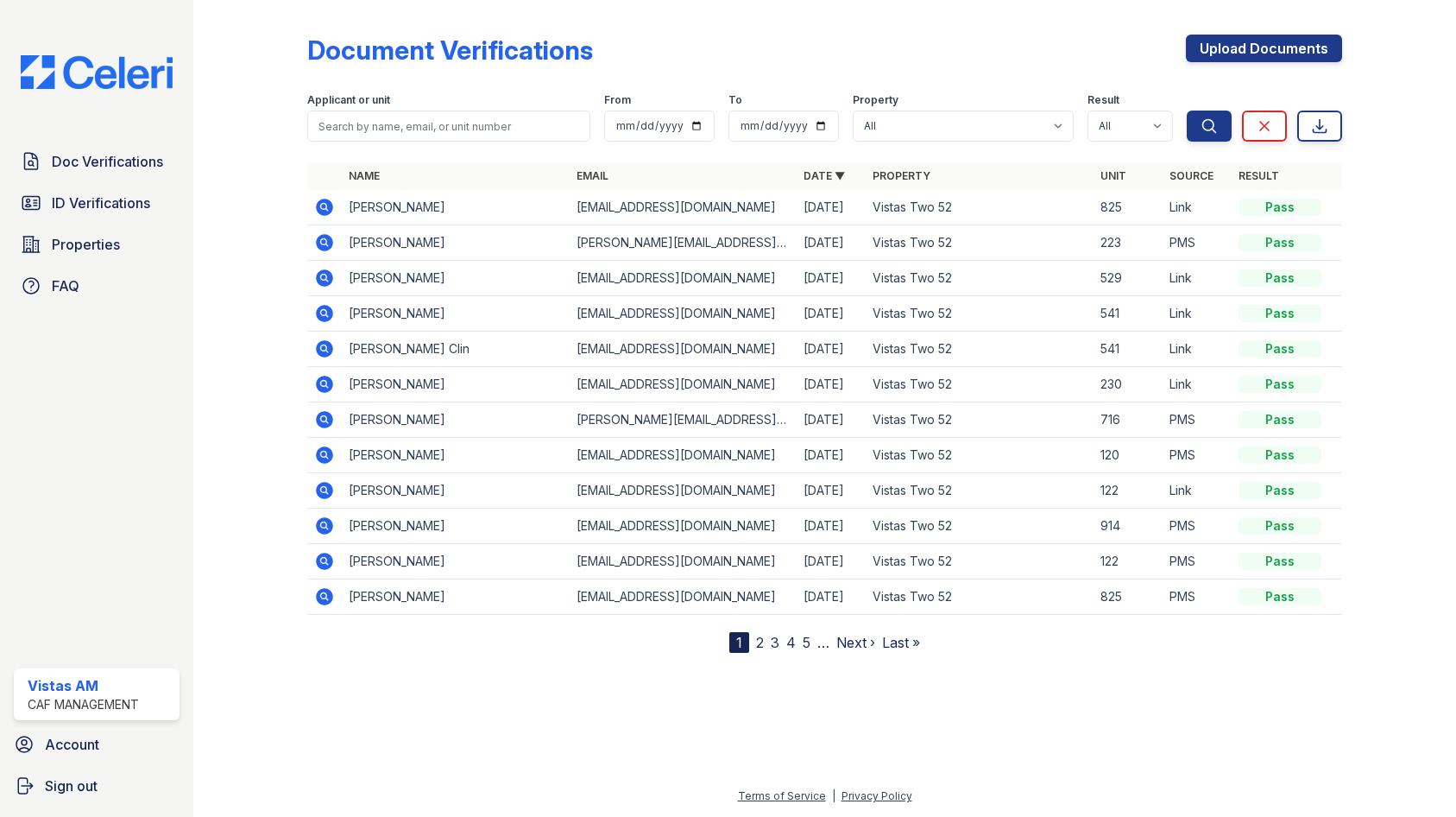
click at [327, 198] on icon at bounding box center [324, 207] width 20 height 20
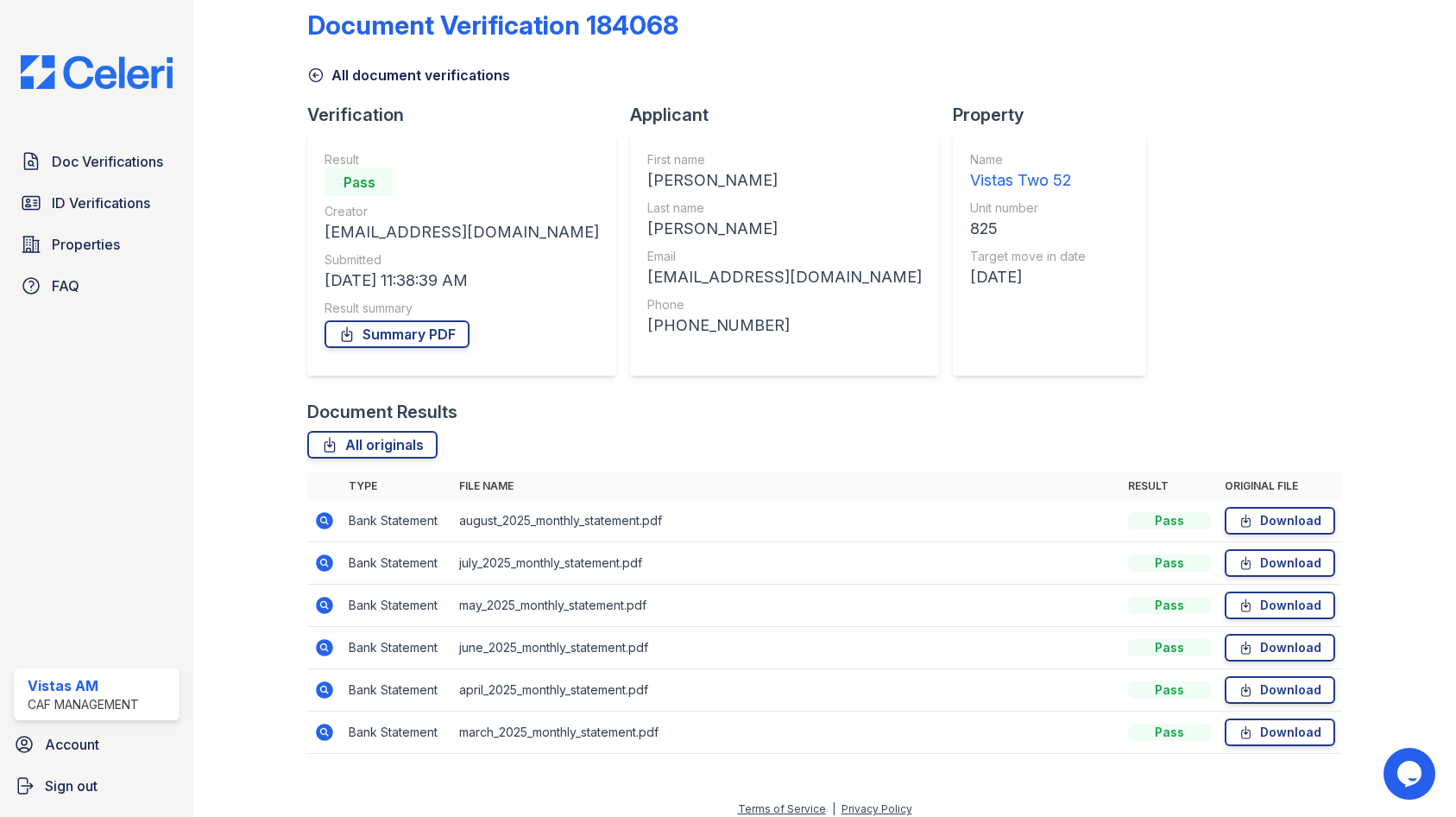
scroll to position [38, 0]
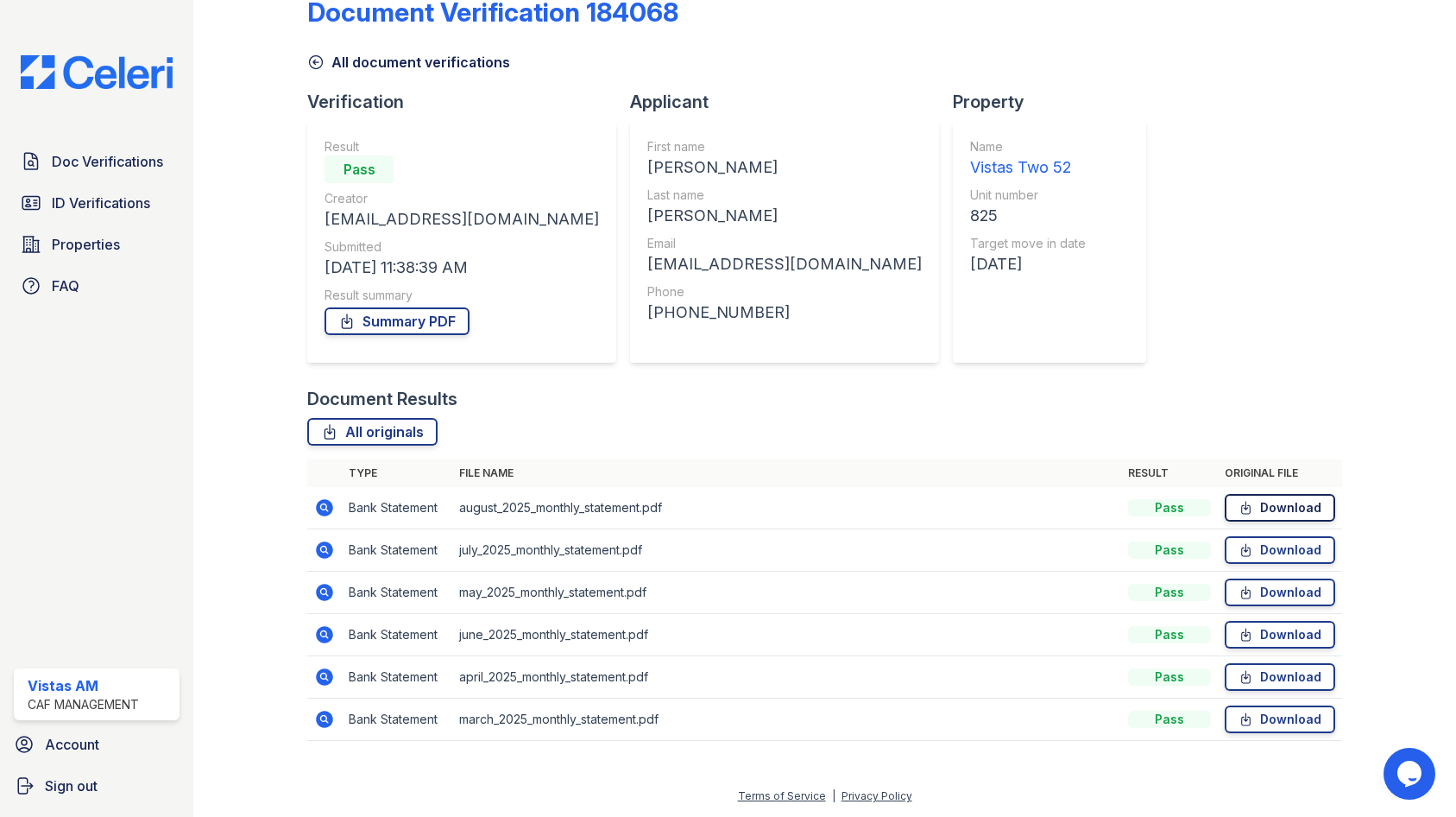
click at [1239, 506] on icon at bounding box center [1246, 508] width 15 height 18
click at [1279, 549] on link "Download" at bounding box center [1279, 549] width 111 height 27
click at [1262, 591] on link "Download" at bounding box center [1279, 592] width 111 height 27
click at [1268, 624] on link "Download" at bounding box center [1279, 634] width 111 height 27
click at [1267, 679] on link "Download" at bounding box center [1279, 676] width 111 height 27
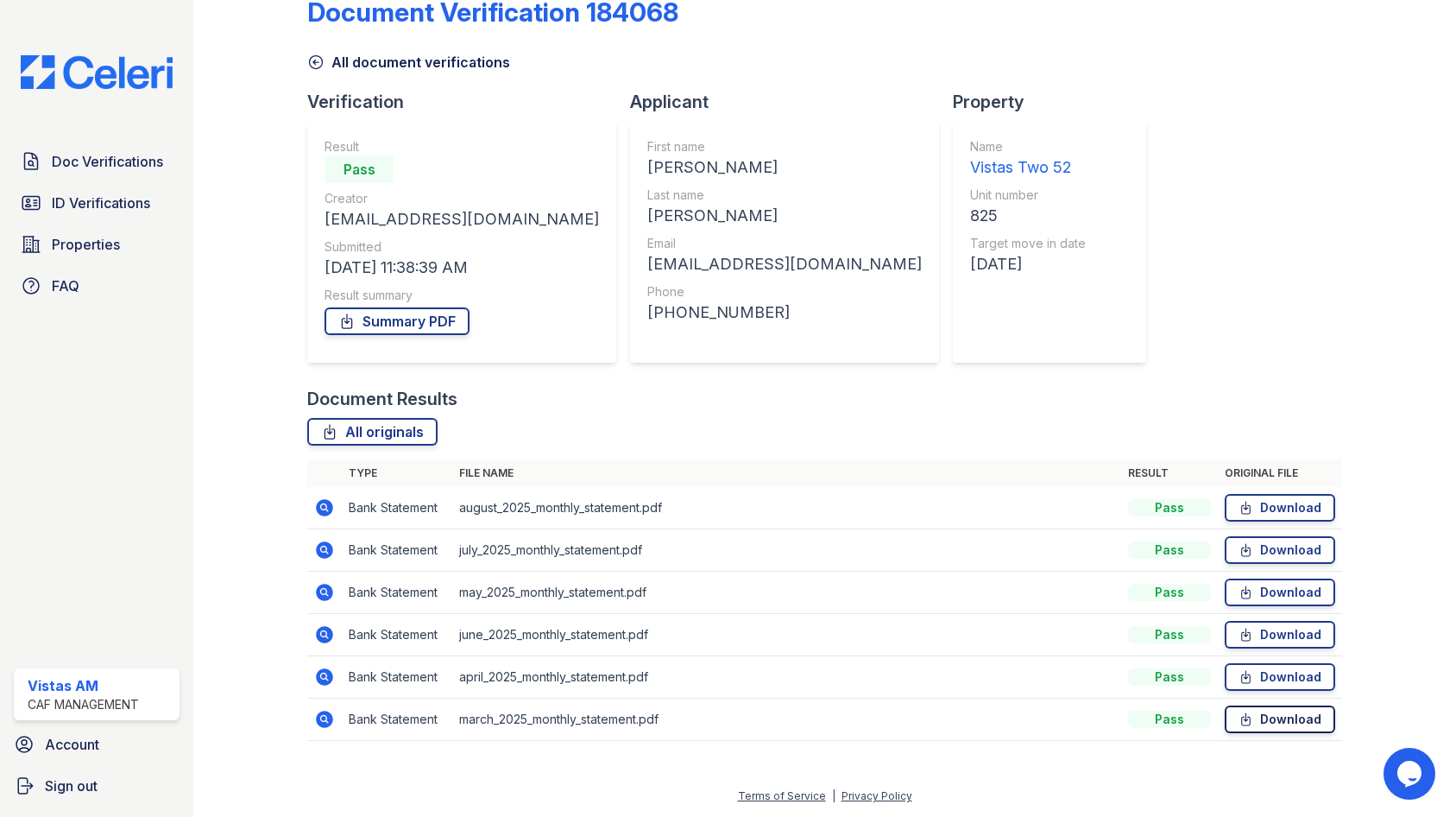
click at [1253, 726] on link "Download" at bounding box center [1279, 719] width 111 height 27
click at [418, 317] on link "Summary PDF" at bounding box center [397, 321] width 145 height 27
click at [1289, 715] on link "Download" at bounding box center [1279, 719] width 111 height 27
